Goal: Navigation & Orientation: Understand site structure

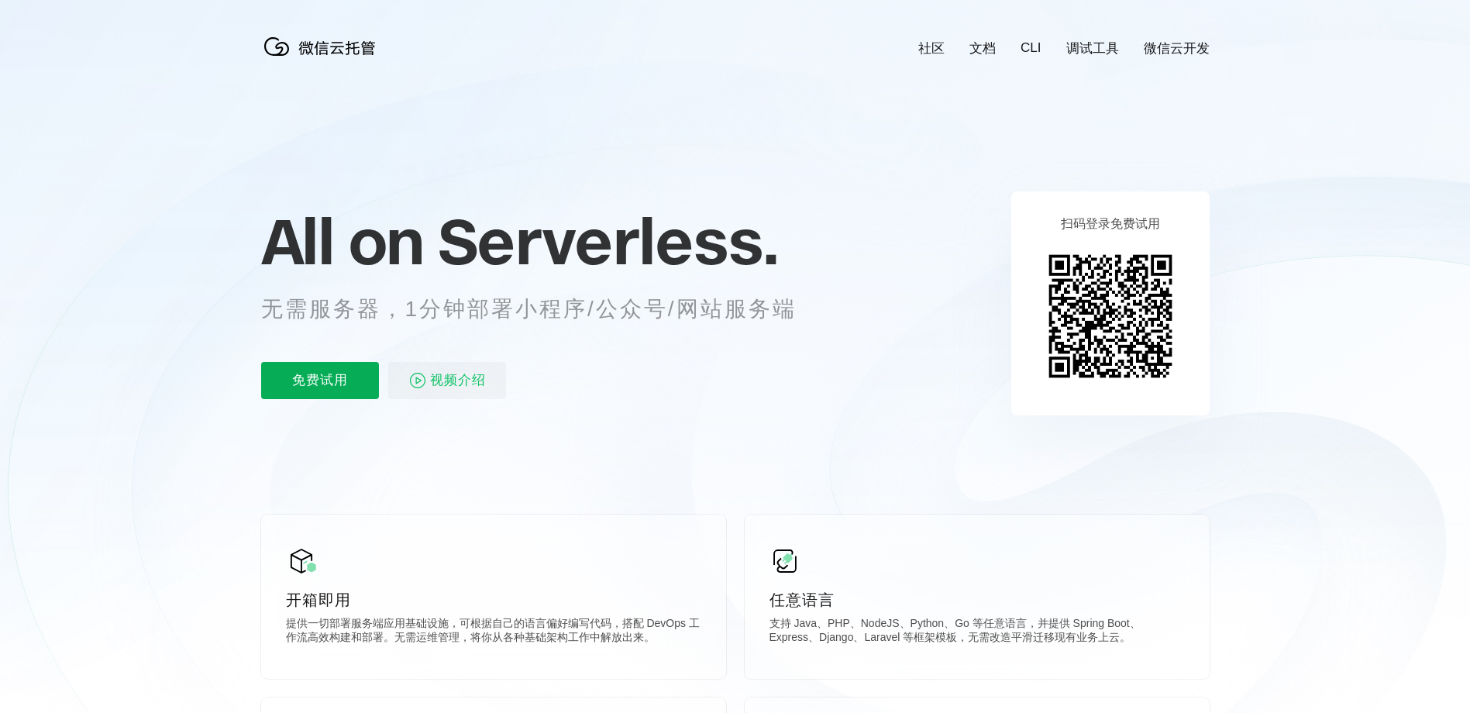
scroll to position [0, 2756]
click at [1225, 488] on icon at bounding box center [735, 418] width 1488 height 837
click at [1136, 490] on icon at bounding box center [735, 418] width 1488 height 837
click at [1201, 420] on icon at bounding box center [735, 418] width 1488 height 837
click at [1053, 512] on icon at bounding box center [735, 418] width 1488 height 837
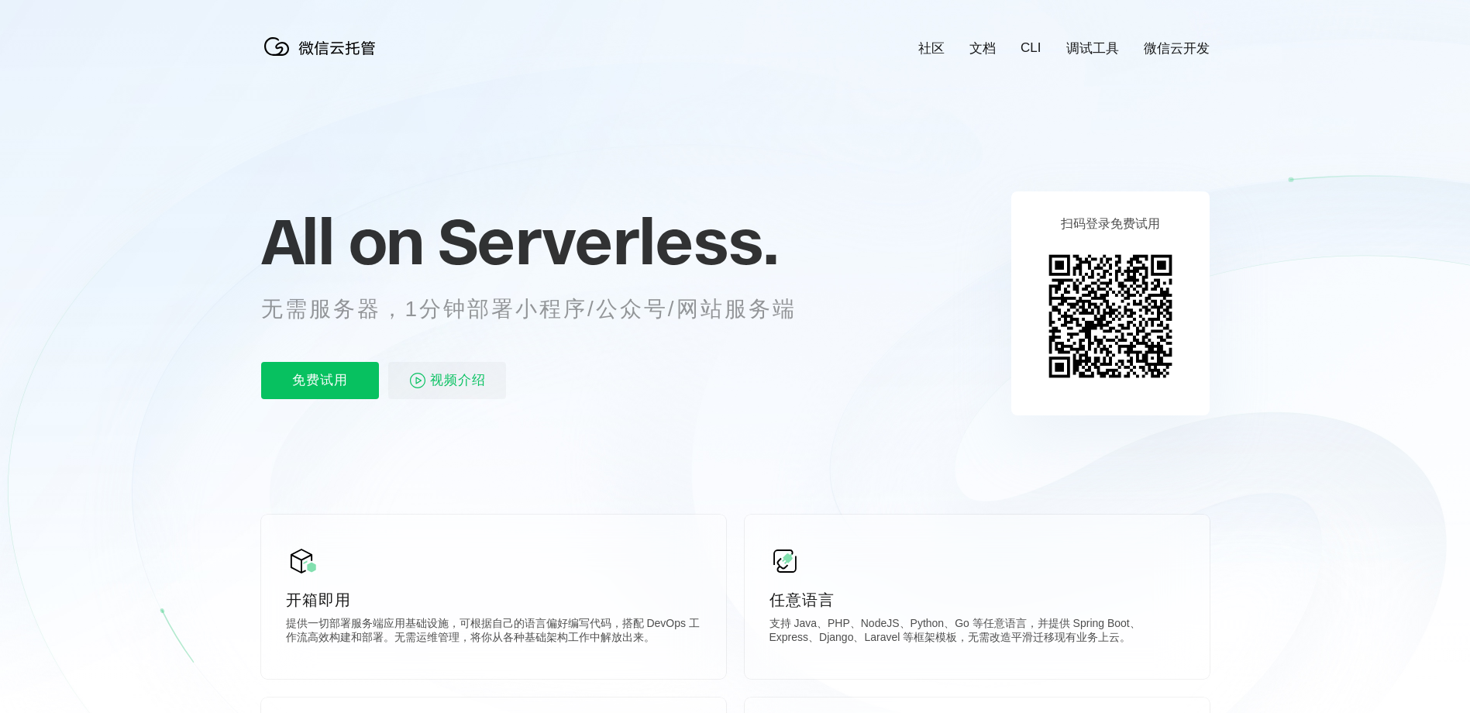
drag, startPoint x: 1238, startPoint y: 353, endPoint x: 1177, endPoint y: 383, distance: 67.2
click at [1238, 353] on icon at bounding box center [735, 418] width 1488 height 837
drag, startPoint x: 1189, startPoint y: 563, endPoint x: 1188, endPoint y: 551, distance: 11.7
click at [1189, 563] on div "任意语言 支持 Java、PHP、NodeJS、Python、Go 等任意语言，并提供 Spring Boot、Express、Django、Laravel …" at bounding box center [977, 597] width 465 height 164
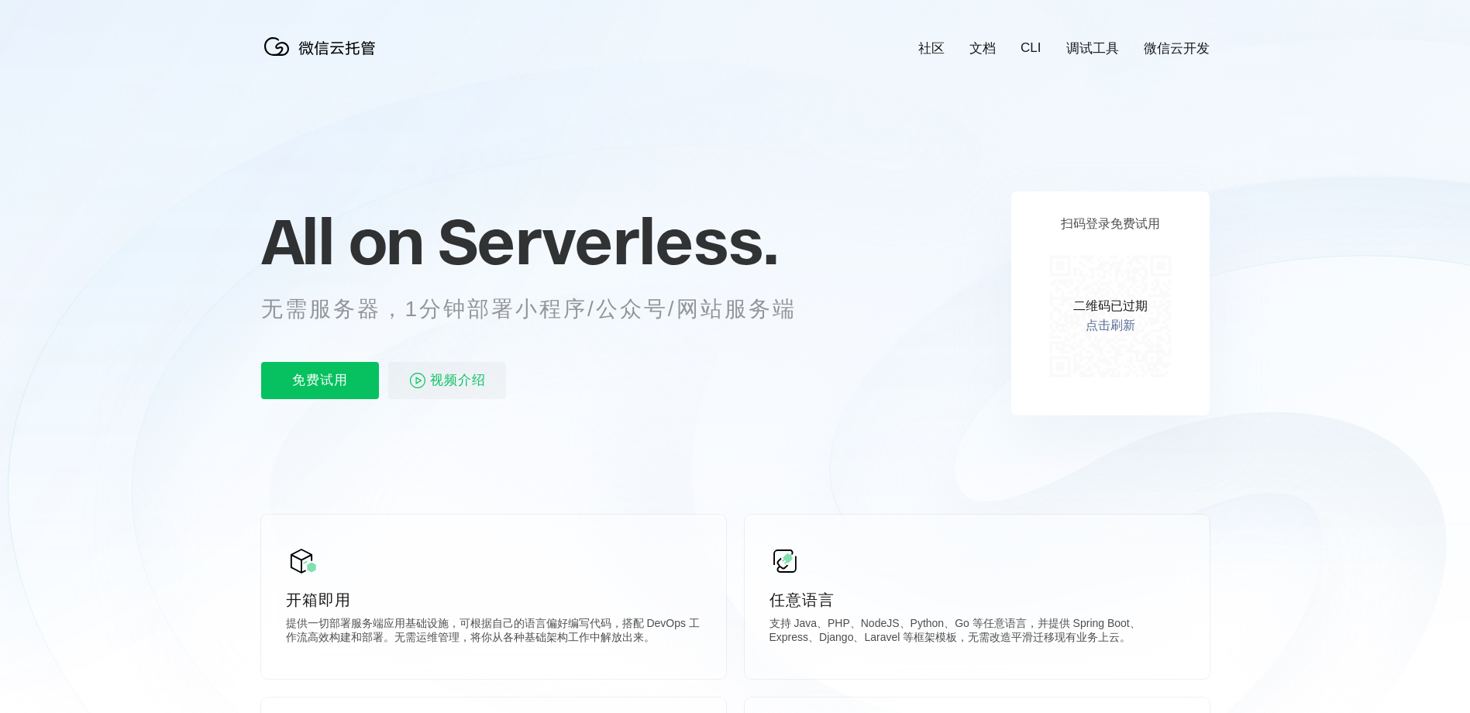
drag, startPoint x: 1112, startPoint y: 339, endPoint x: 1082, endPoint y: 307, distance: 44.4
click at [1110, 339] on div "二维码已过期 点击刷新" at bounding box center [1110, 316] width 141 height 141
click at [1090, 317] on div "二维码已过期 点击刷新" at bounding box center [1110, 316] width 141 height 141
click at [1102, 332] on link "点击刷新" at bounding box center [1111, 326] width 50 height 16
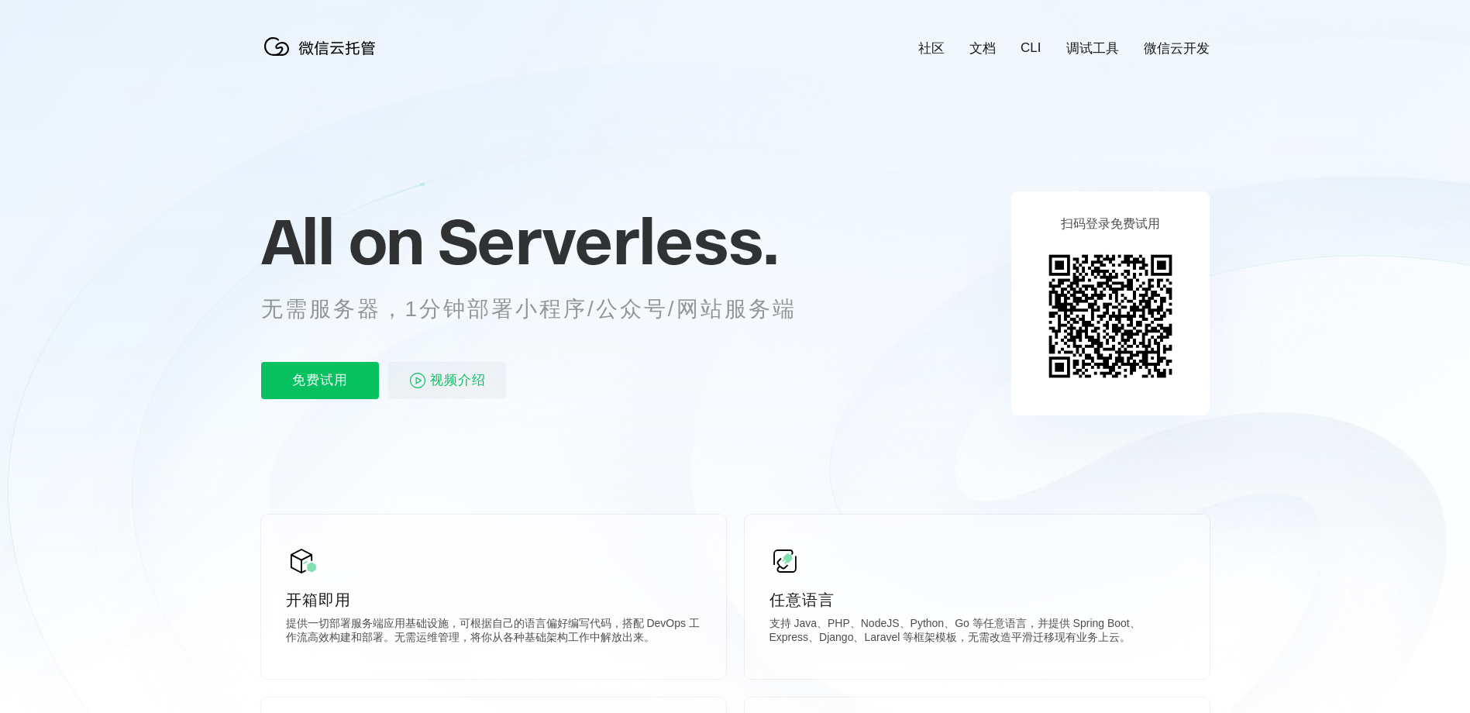
click at [761, 81] on icon at bounding box center [735, 418] width 1488 height 837
